Goal: Use online tool/utility: Utilize a website feature to perform a specific function

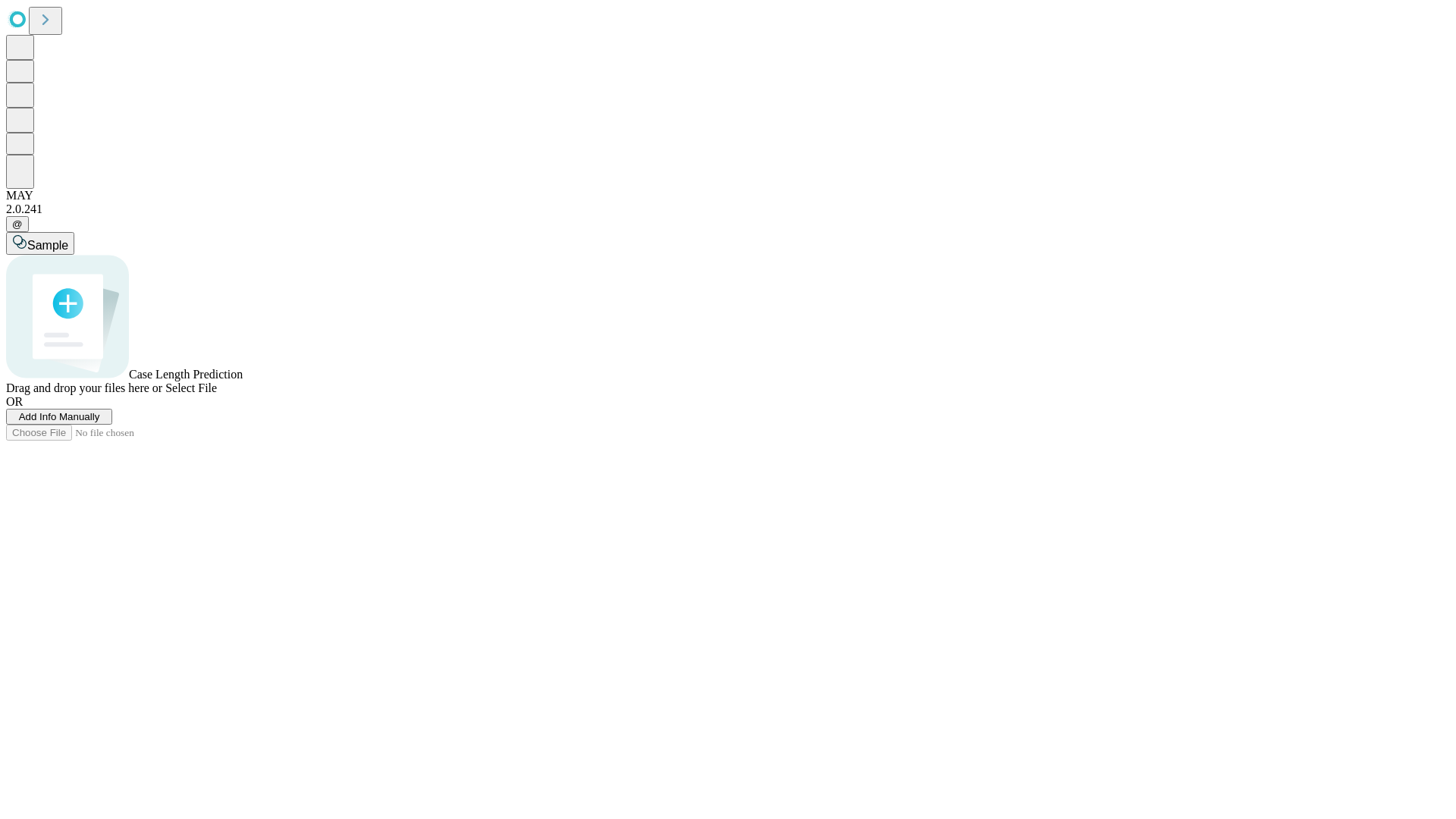
click at [217, 395] on span "Select File" at bounding box center [190, 388] width 51 height 13
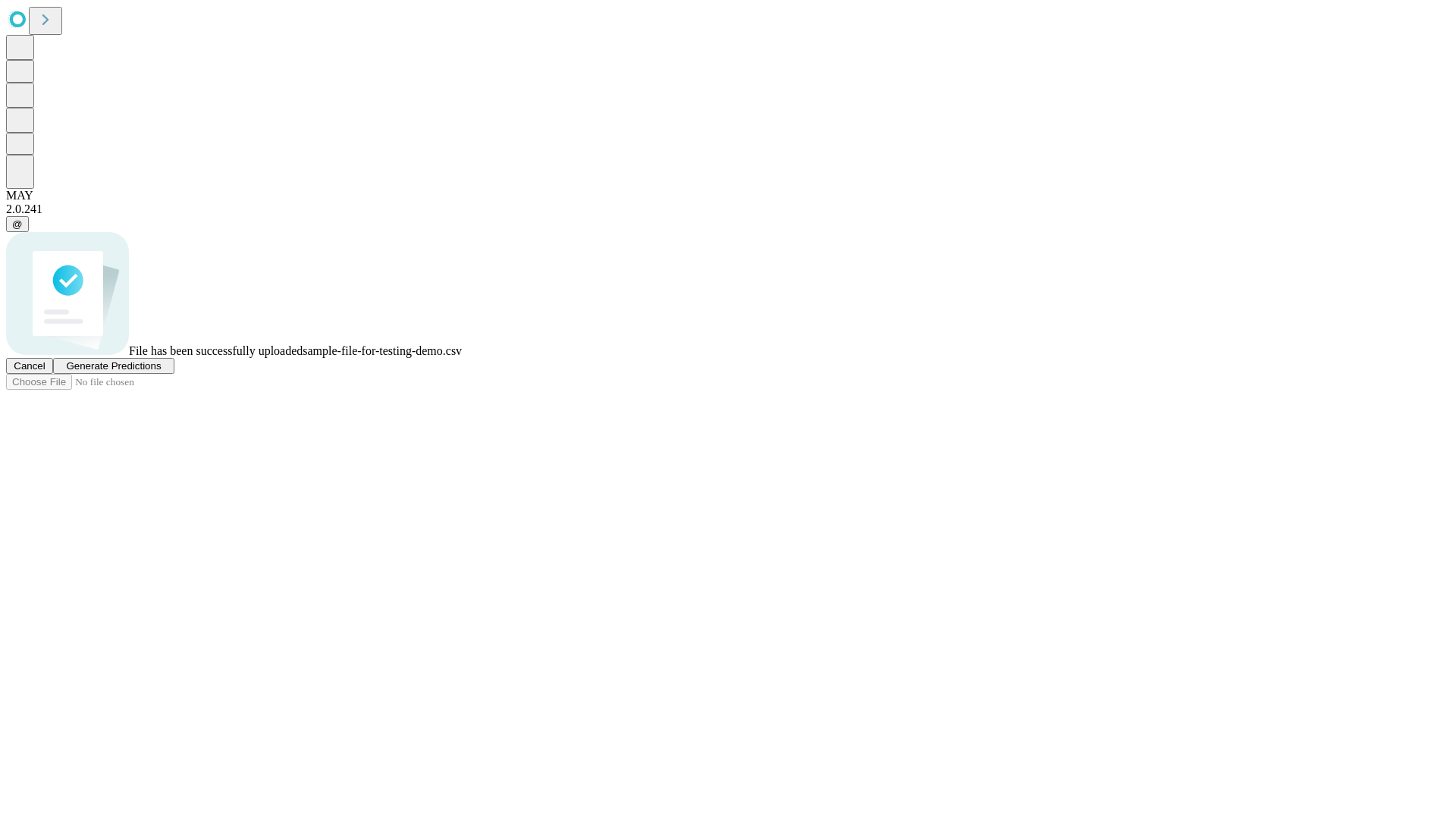
click at [161, 371] on span "Generate Predictions" at bounding box center [113, 367] width 94 height 12
